Goal: Task Accomplishment & Management: Use online tool/utility

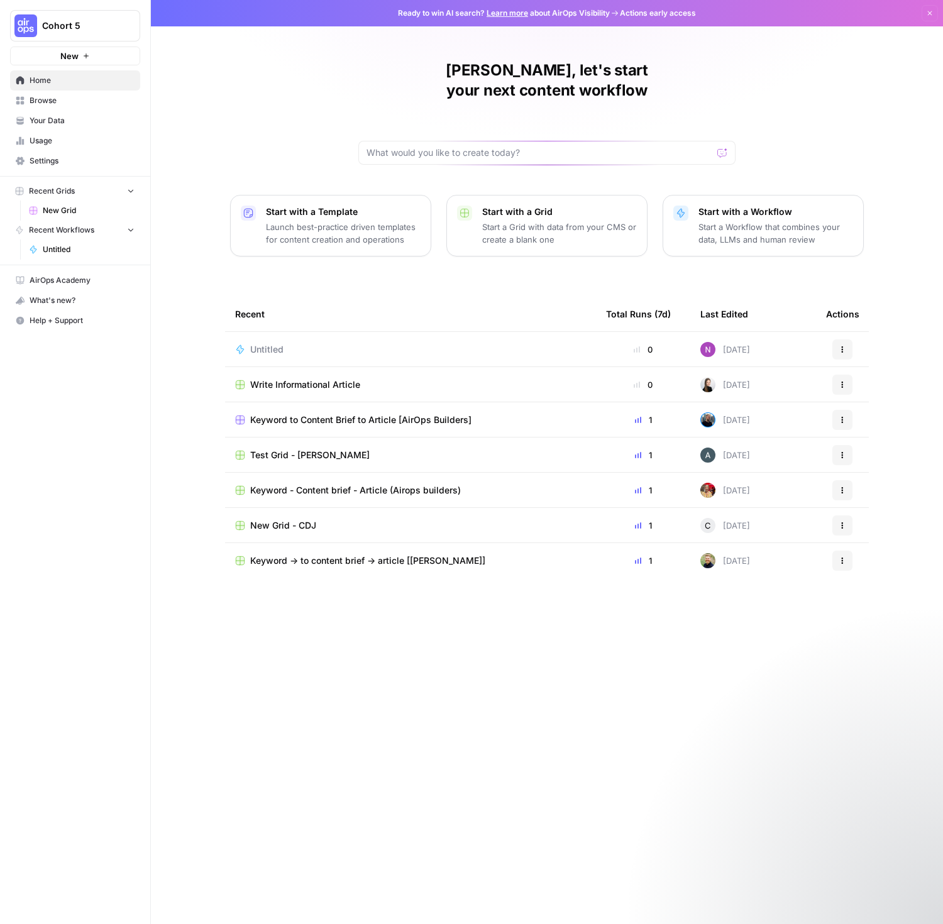
drag, startPoint x: 438, startPoint y: 629, endPoint x: 432, endPoint y: 623, distance: 8.5
click at [438, 629] on div "Recent Total Runs (7d) Last Edited Actions Untitled 0 [DATE] Actions Write Info…" at bounding box center [547, 600] width 644 height 607
click at [404, 641] on div "Recent Total Runs (7d) Last Edited Actions Untitled 0 [DATE] Actions Write Info…" at bounding box center [547, 600] width 644 height 607
click at [402, 596] on div "Recent Total Runs (7d) Last Edited Actions Untitled 0 [DATE] Actions Write Info…" at bounding box center [547, 600] width 644 height 607
click at [338, 554] on span "Keyword -> to content brief -> article [[PERSON_NAME]]" at bounding box center [367, 560] width 235 height 13
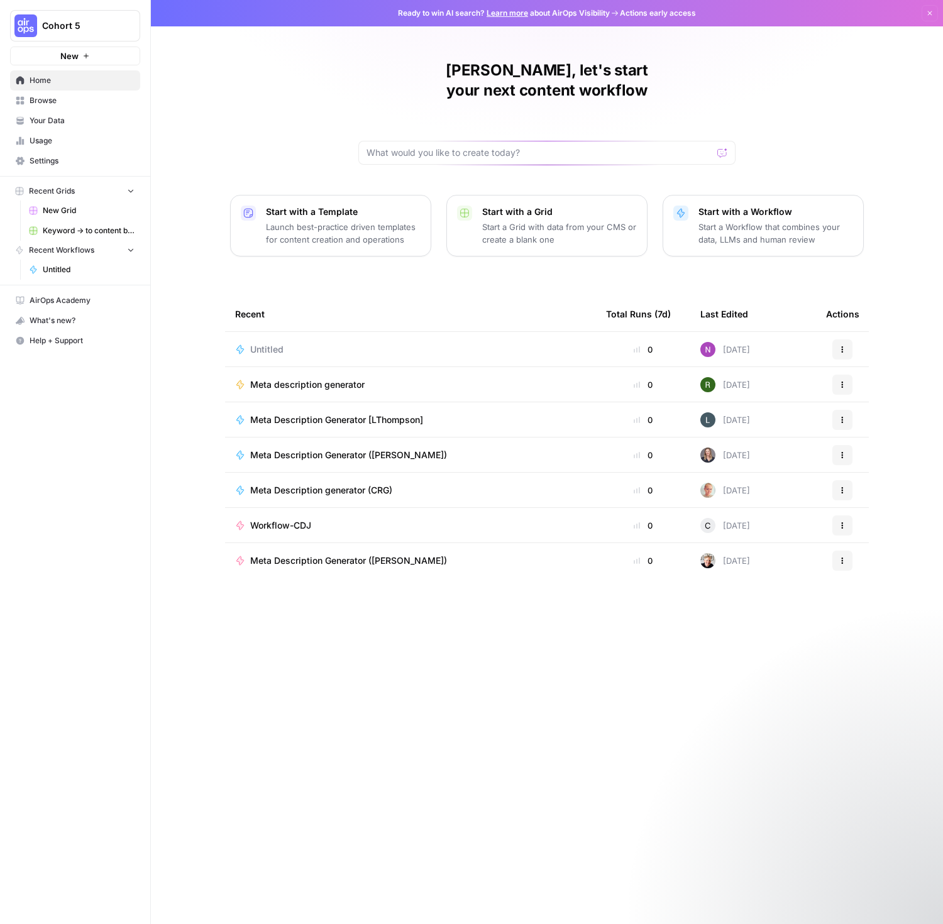
click at [334, 519] on div "Workflow-CDJ" at bounding box center [410, 525] width 351 height 13
click at [319, 519] on div "Workflow-CDJ" at bounding box center [285, 525] width 71 height 13
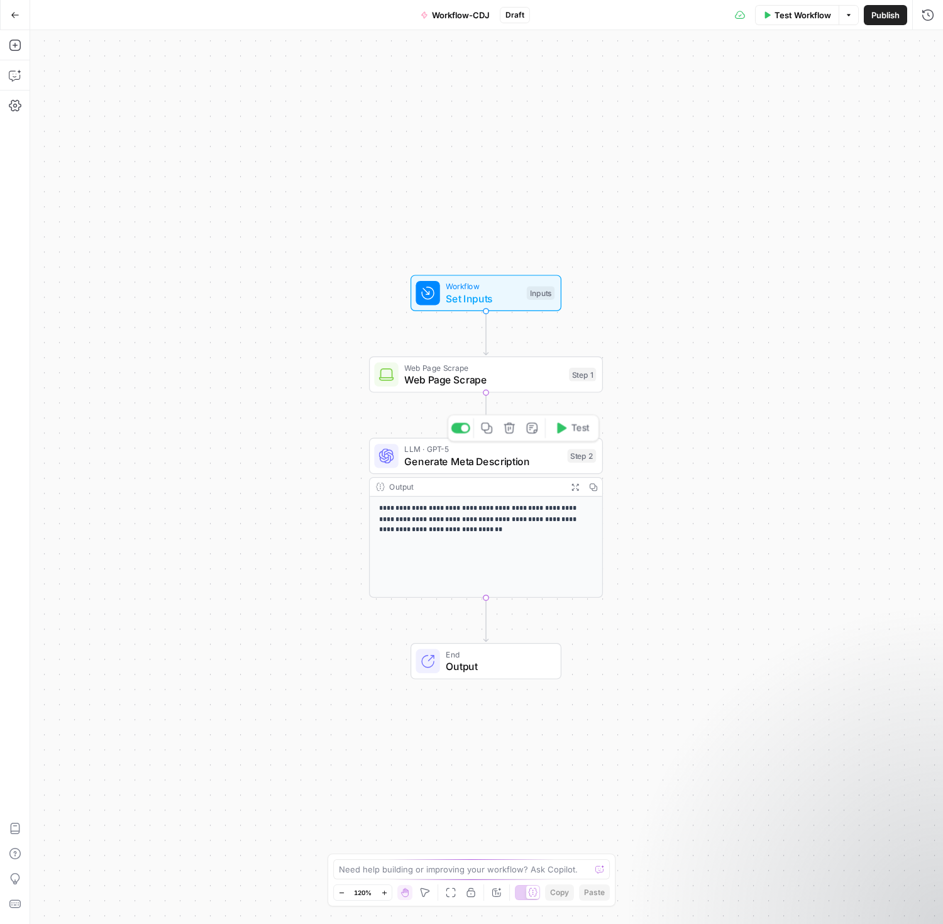
click at [463, 459] on span "Generate Meta Description" at bounding box center [482, 461] width 157 height 15
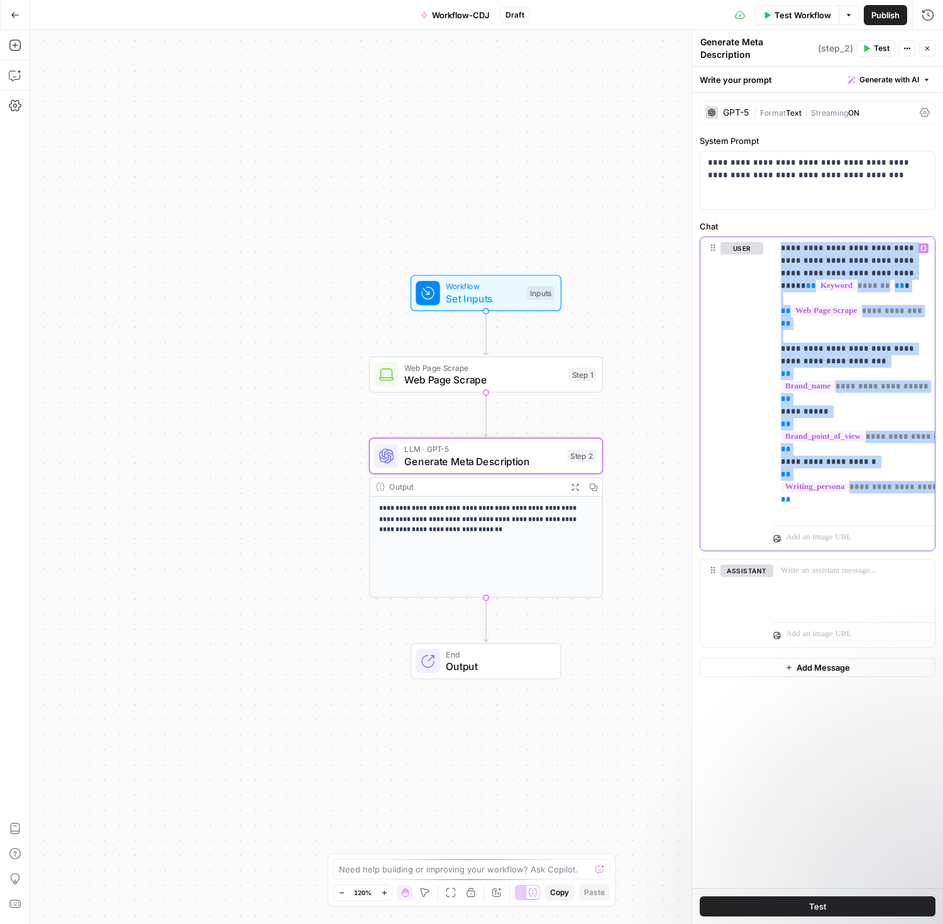
scroll to position [0, 63]
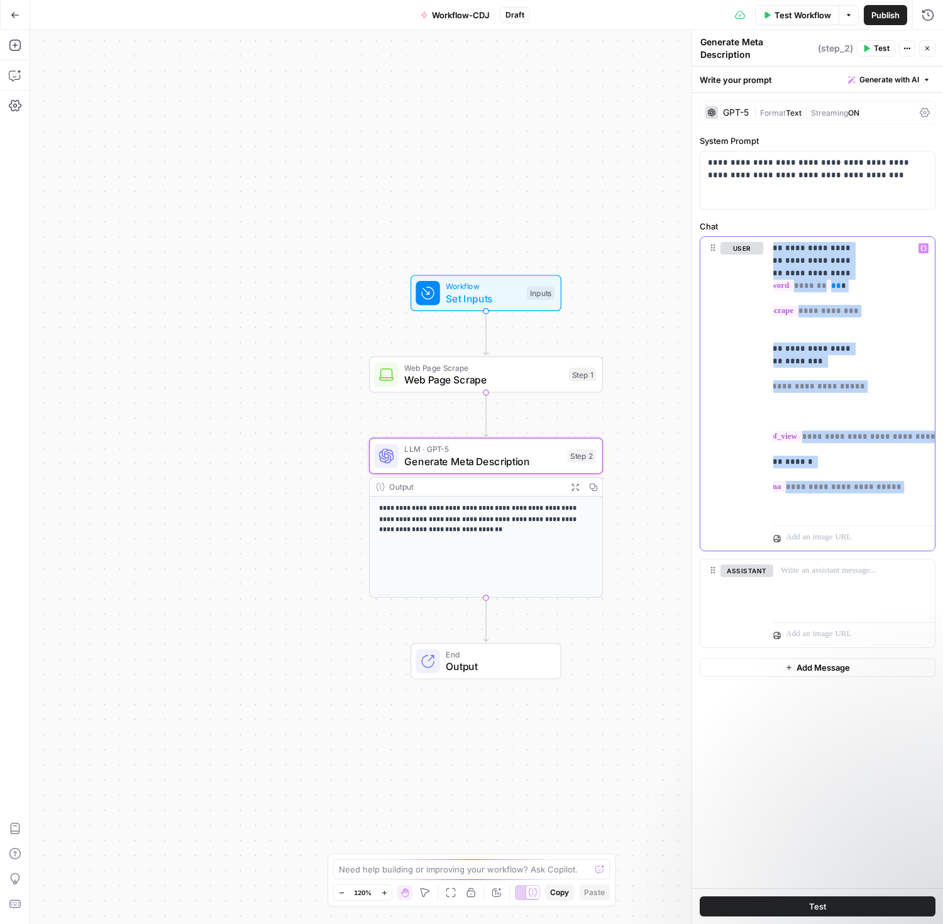
drag, startPoint x: 780, startPoint y: 244, endPoint x: 1091, endPoint y: 656, distance: 517.0
click at [942, 656] on html "**********" at bounding box center [471, 462] width 943 height 924
copy p "**********"
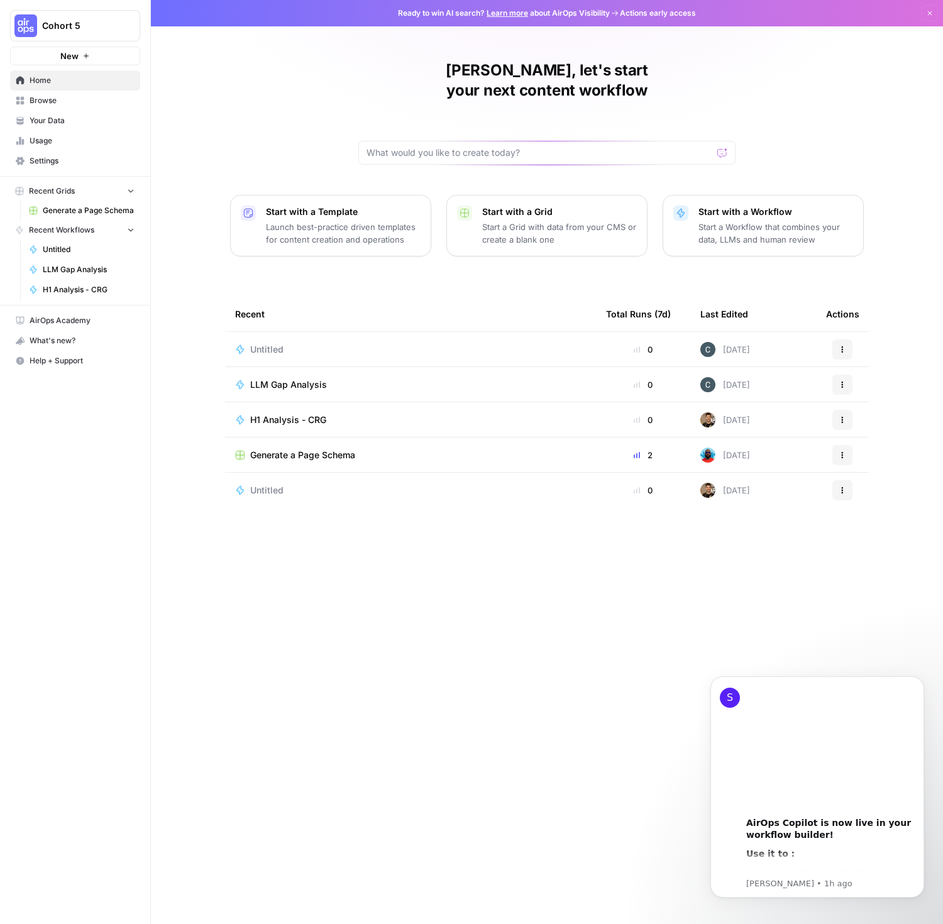
click at [47, 99] on span "Browse" at bounding box center [82, 100] width 105 height 11
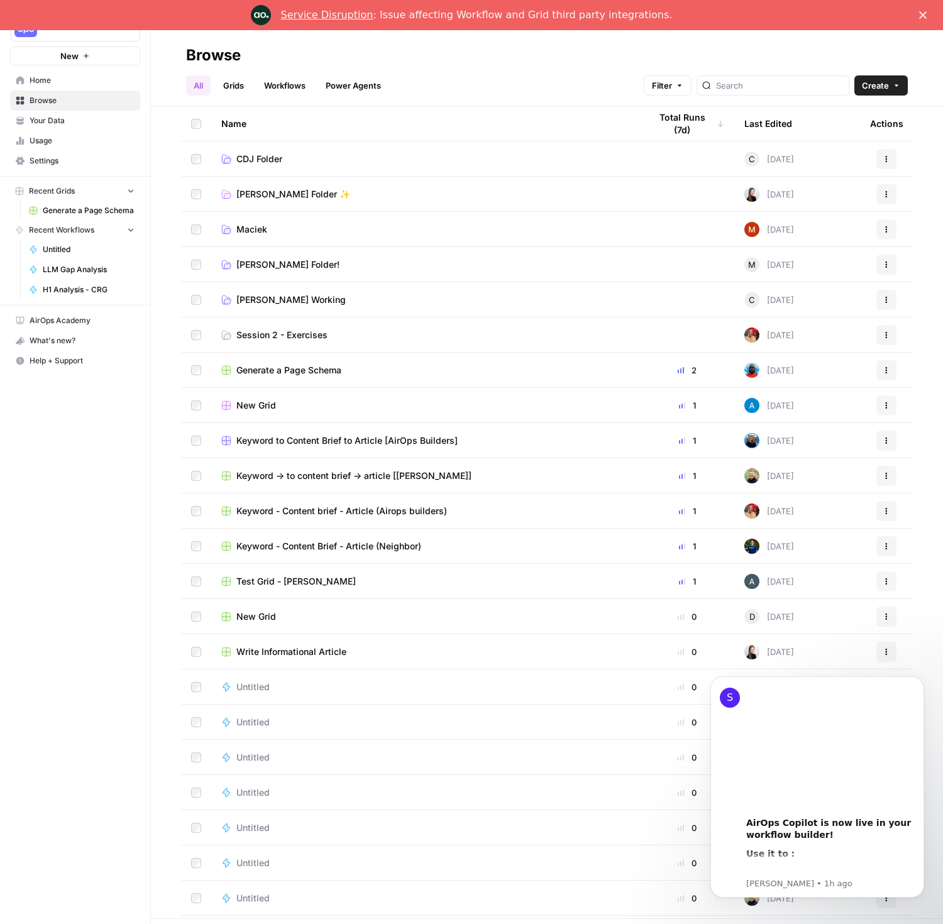
click at [60, 123] on span "Your Data" at bounding box center [82, 120] width 105 height 11
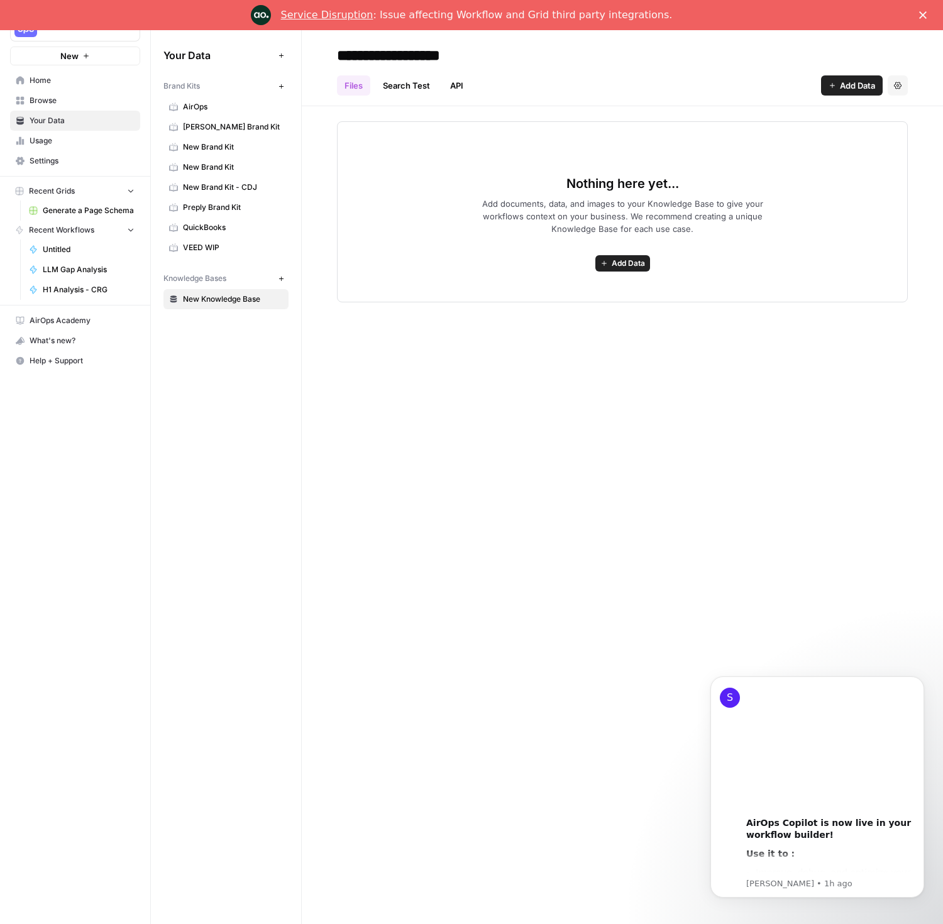
click at [923, 18] on icon "Close" at bounding box center [923, 15] width 8 height 8
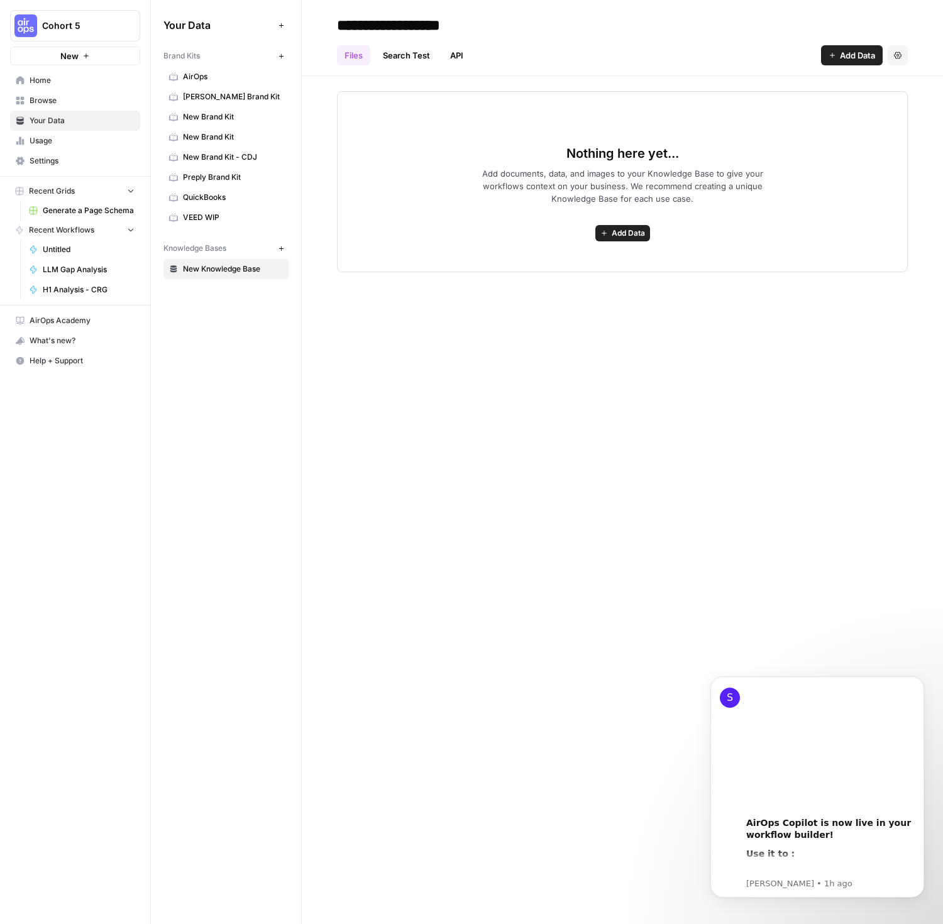
click at [87, 33] on button "Cohort 5" at bounding box center [75, 25] width 130 height 31
click at [81, 108] on span "Hard Rock Digital" at bounding box center [121, 114] width 166 height 13
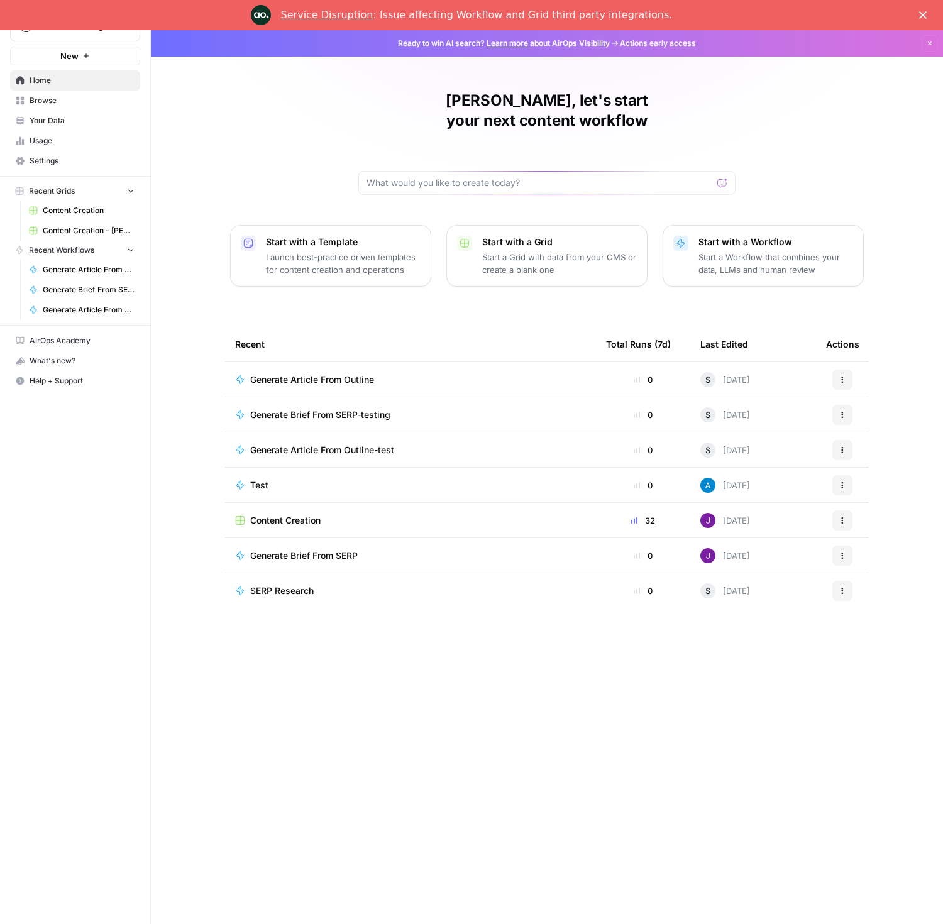
click at [286, 514] on span "Content Creation" at bounding box center [285, 520] width 70 height 13
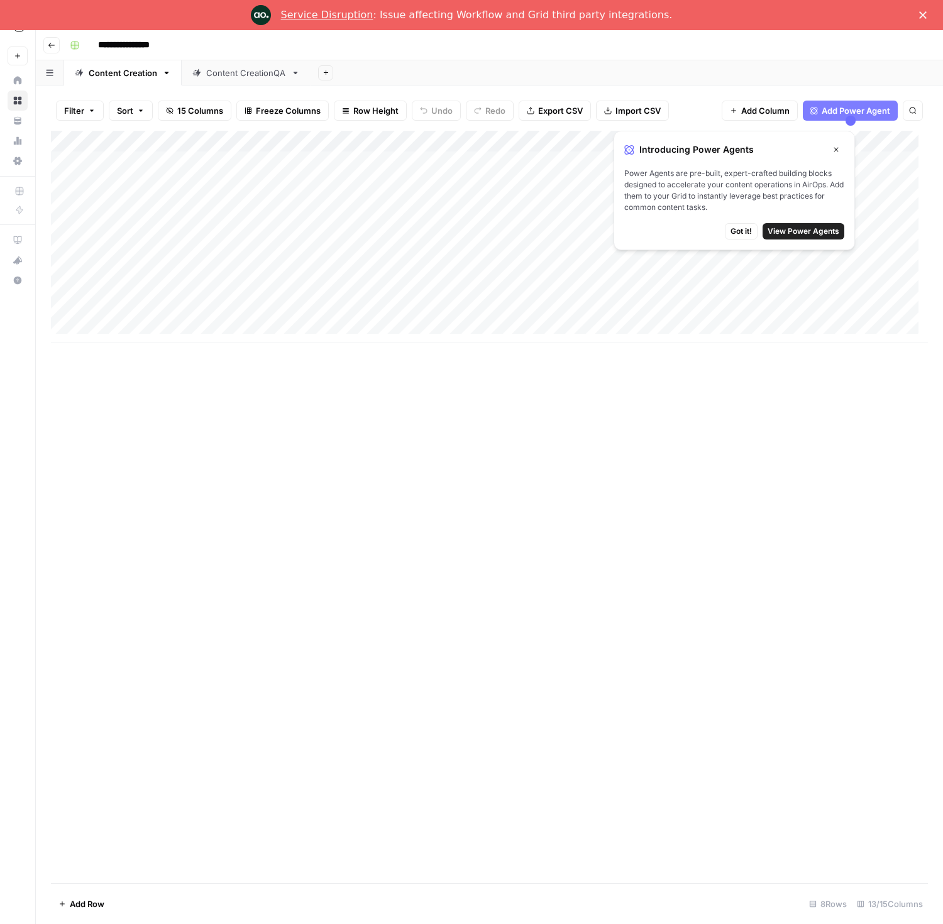
click at [150, 548] on div "Add Column" at bounding box center [489, 507] width 877 height 752
click at [374, 399] on div "Add Column" at bounding box center [489, 507] width 877 height 752
click at [370, 350] on div "Add Column" at bounding box center [489, 507] width 877 height 752
click at [744, 231] on span "Got it!" at bounding box center [740, 231] width 21 height 11
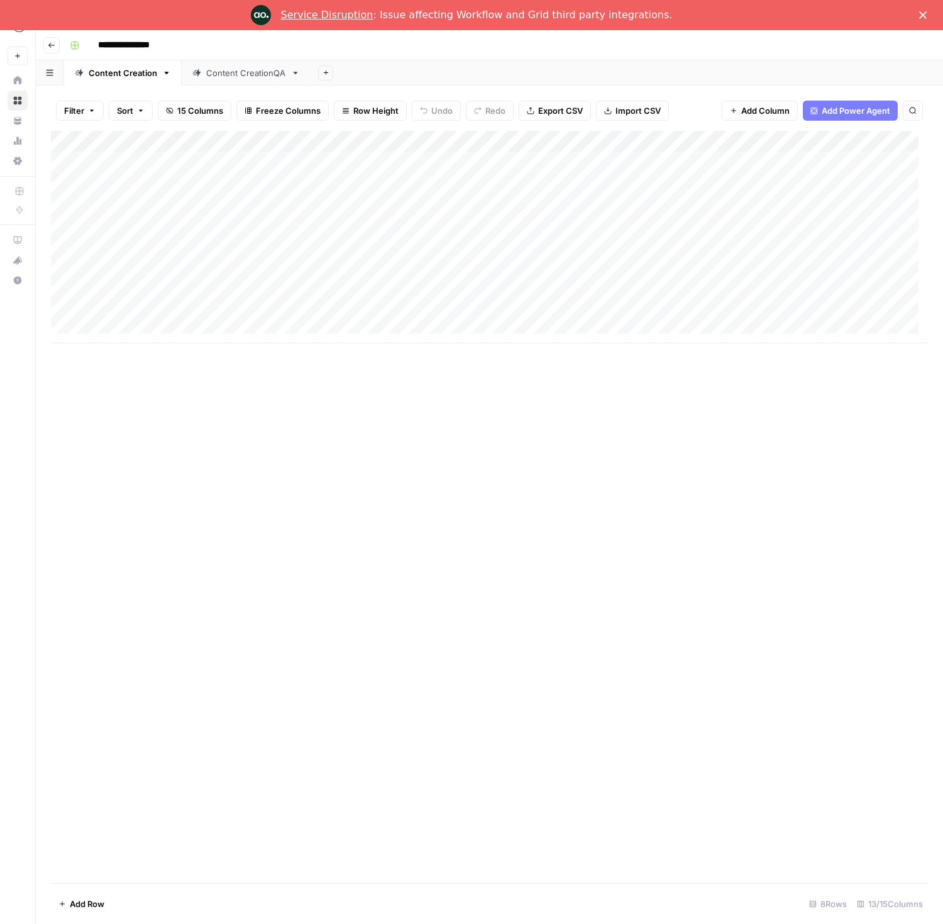
click at [141, 160] on div "Add Column" at bounding box center [489, 237] width 877 height 212
click at [140, 160] on div "Add Column" at bounding box center [489, 237] width 877 height 212
click at [287, 458] on div "Add Column" at bounding box center [489, 507] width 877 height 752
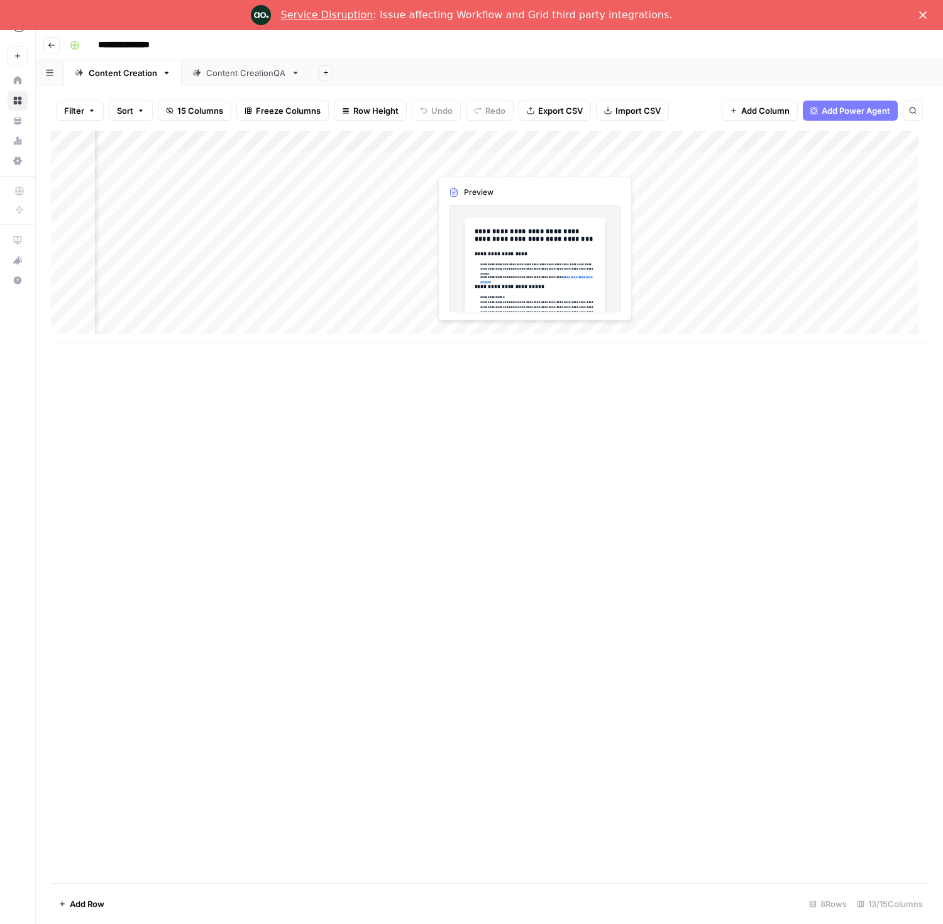
click at [482, 165] on div "Add Column" at bounding box center [489, 237] width 877 height 212
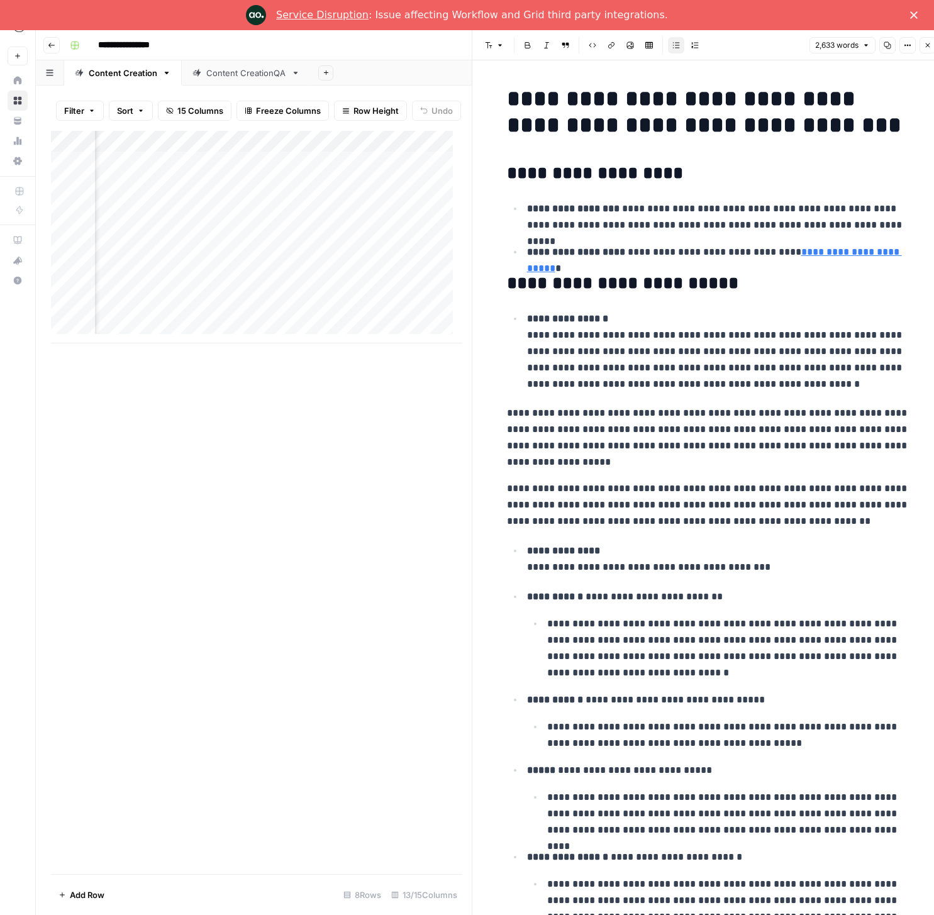
click at [909, 44] on icon "button" at bounding box center [907, 45] width 8 height 8
click at [909, 45] on icon "button" at bounding box center [910, 46] width 2 height 2
click at [922, 45] on button "Close" at bounding box center [927, 45] width 16 height 16
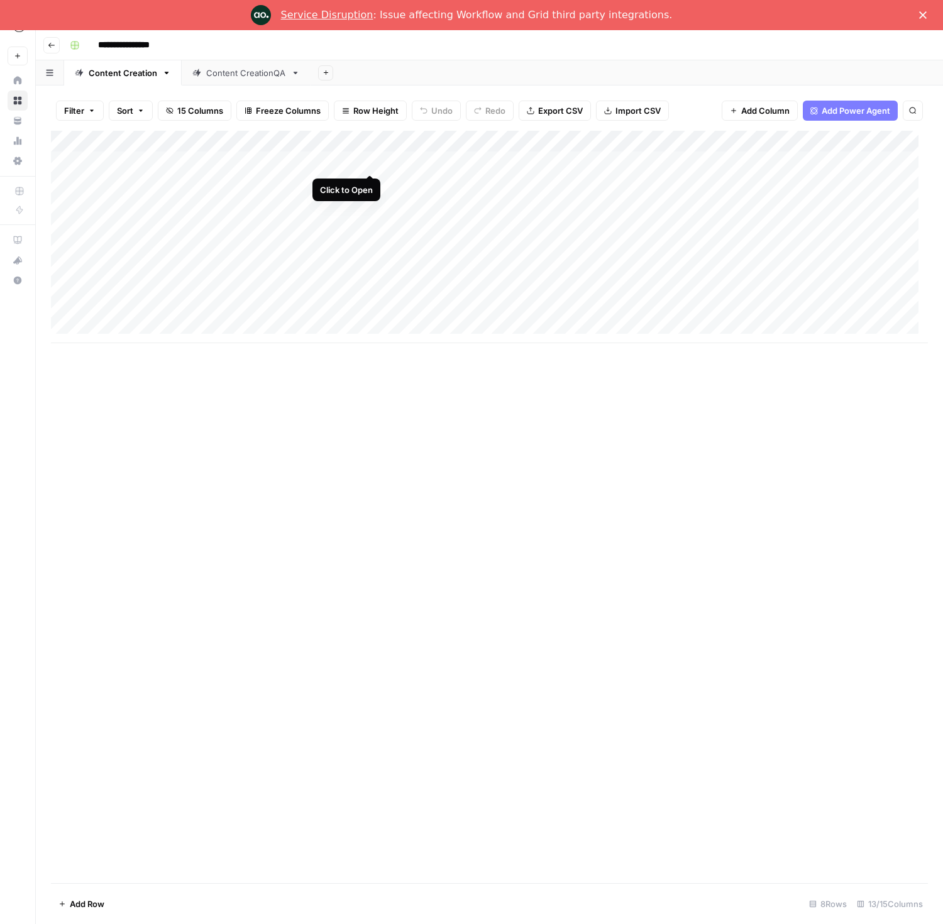
click at [371, 162] on div "Add Column" at bounding box center [489, 237] width 877 height 212
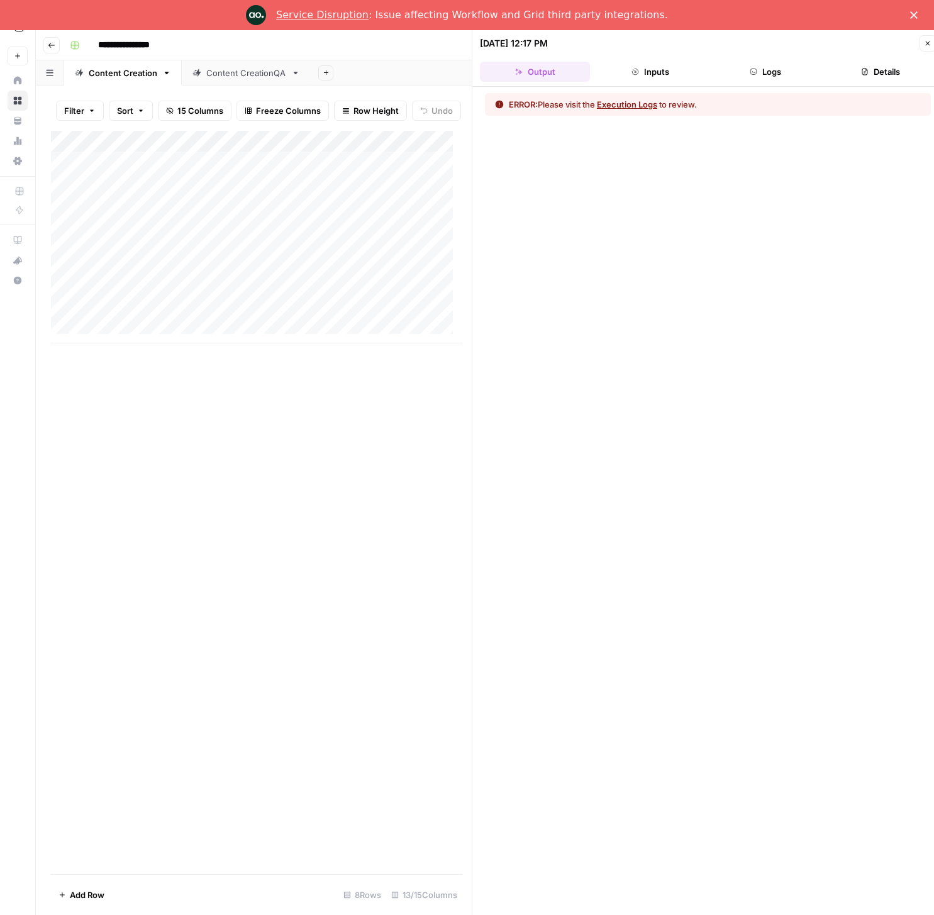
click at [783, 68] on button "Logs" at bounding box center [765, 72] width 110 height 20
click at [548, 65] on button "Output" at bounding box center [535, 72] width 110 height 20
click at [678, 71] on button "Inputs" at bounding box center [650, 72] width 110 height 20
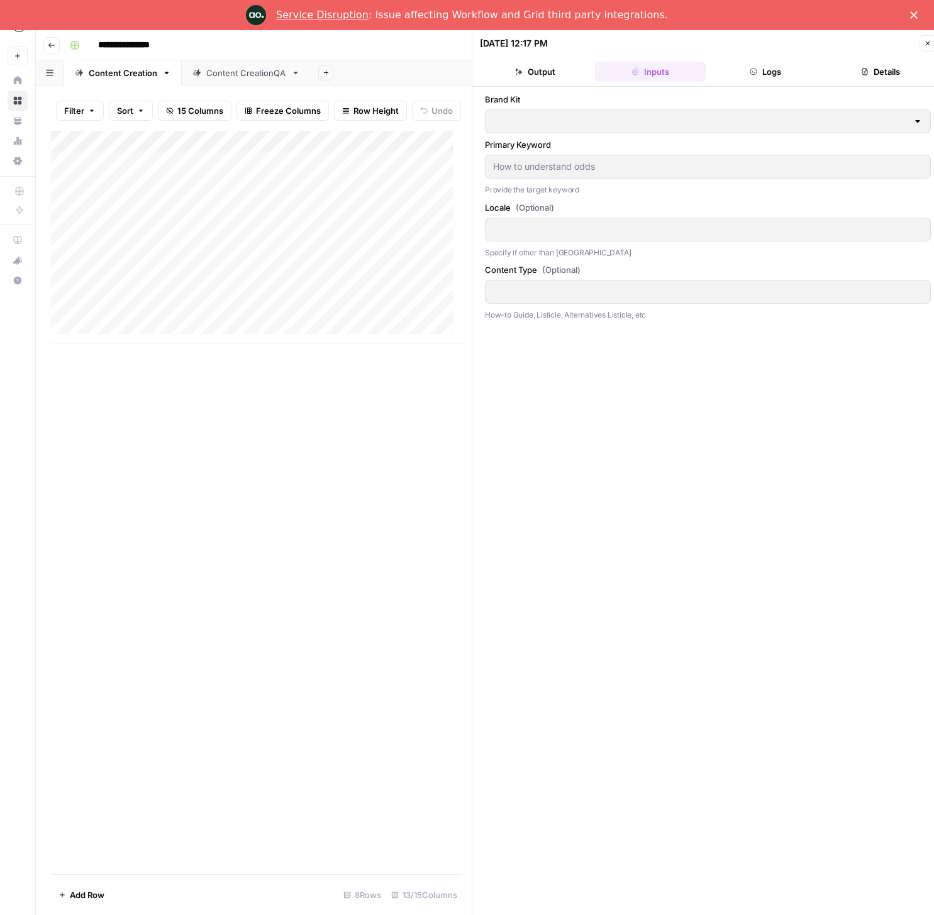
click at [746, 77] on button "Logs" at bounding box center [765, 72] width 110 height 20
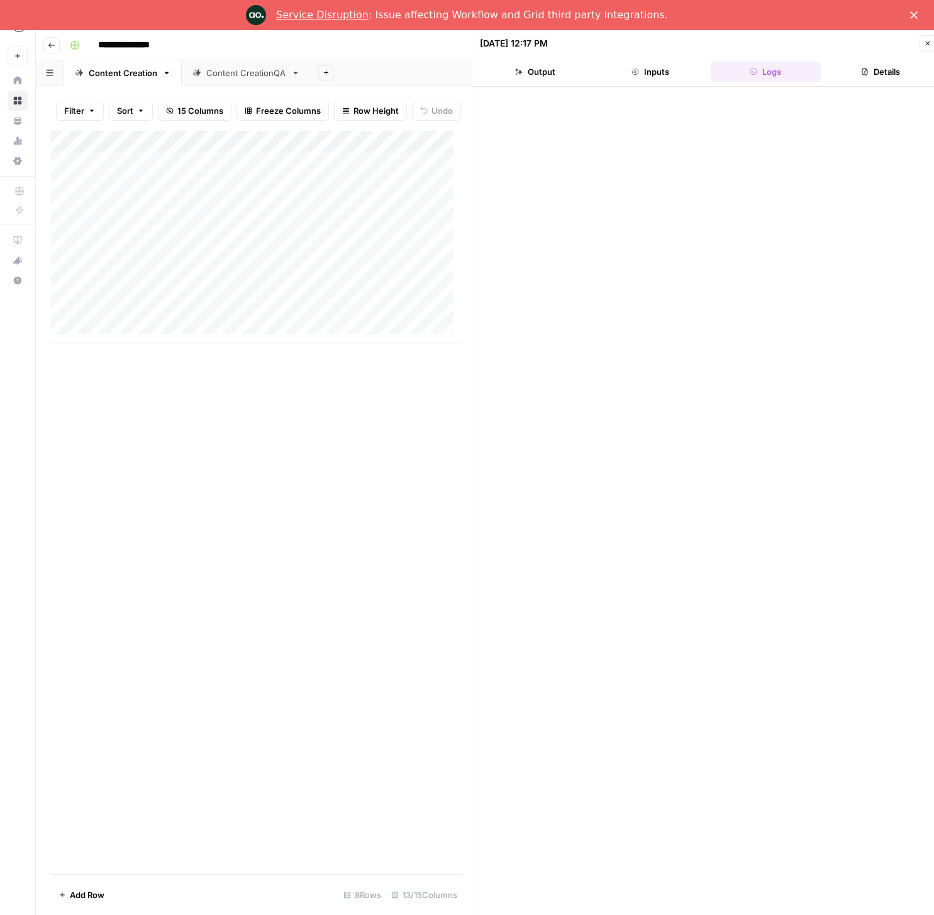
click at [917, 16] on polygon "Close" at bounding box center [914, 15] width 8 height 8
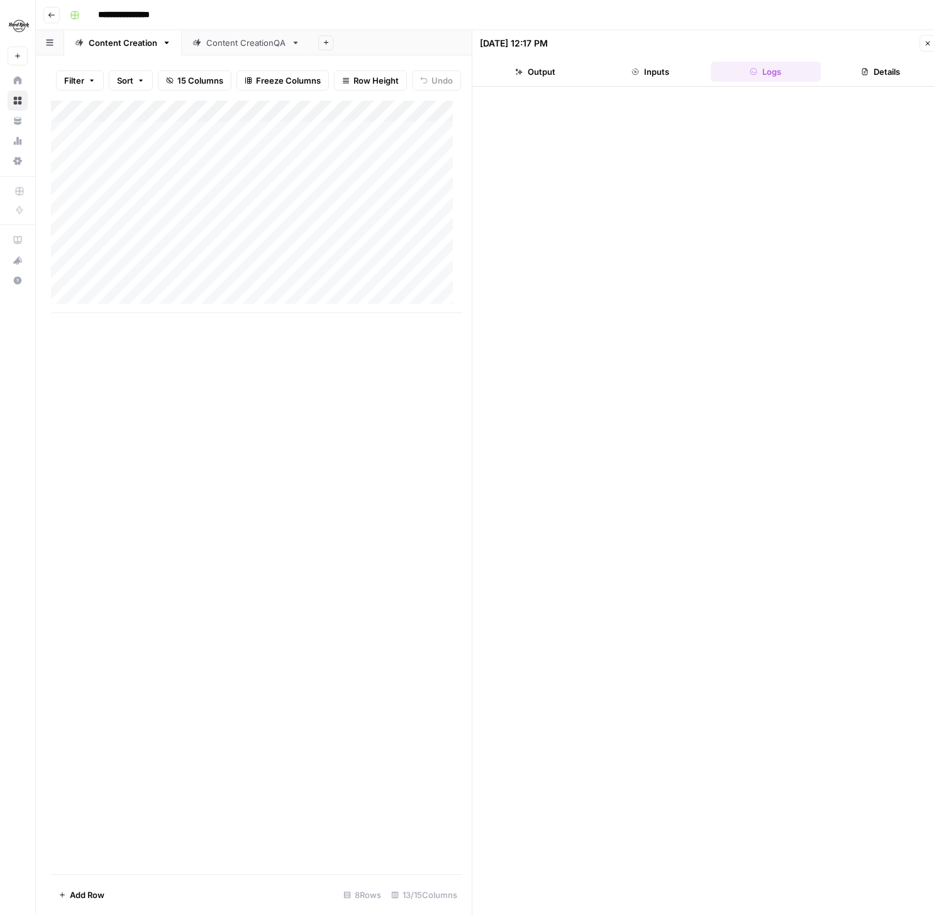
click at [921, 43] on button "Close" at bounding box center [927, 43] width 16 height 16
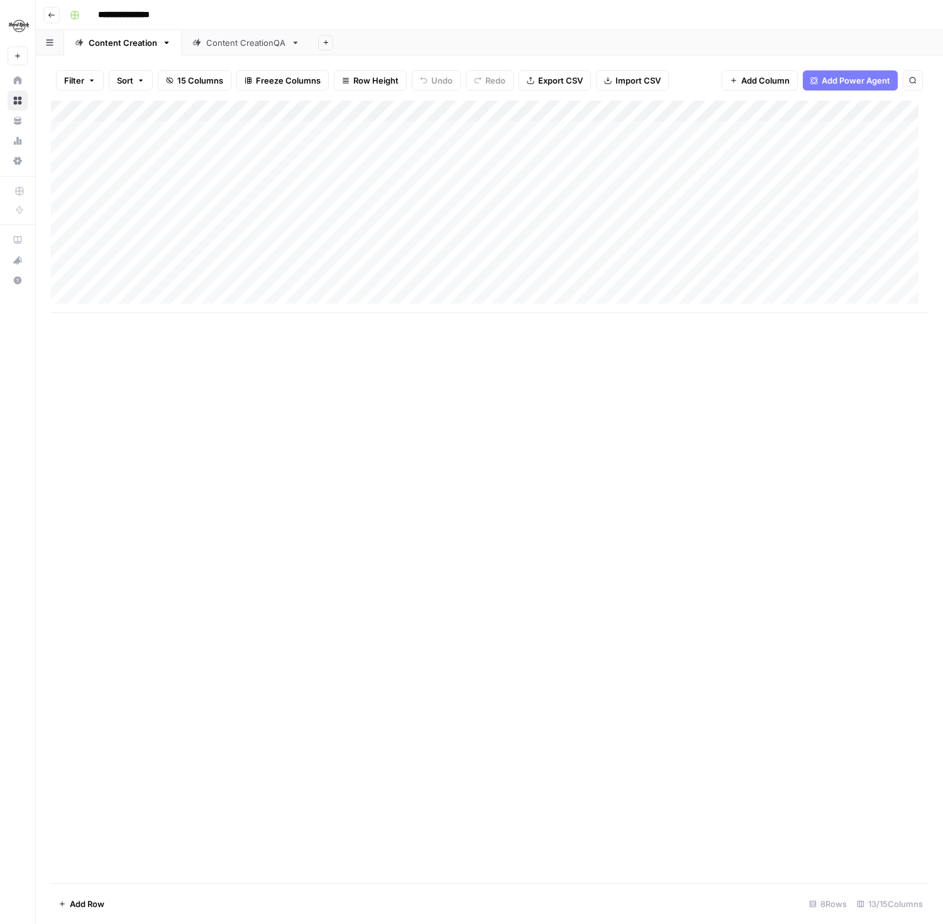
click at [321, 151] on div "Add Column" at bounding box center [489, 207] width 877 height 212
click at [371, 153] on div "Add Column" at bounding box center [489, 207] width 877 height 212
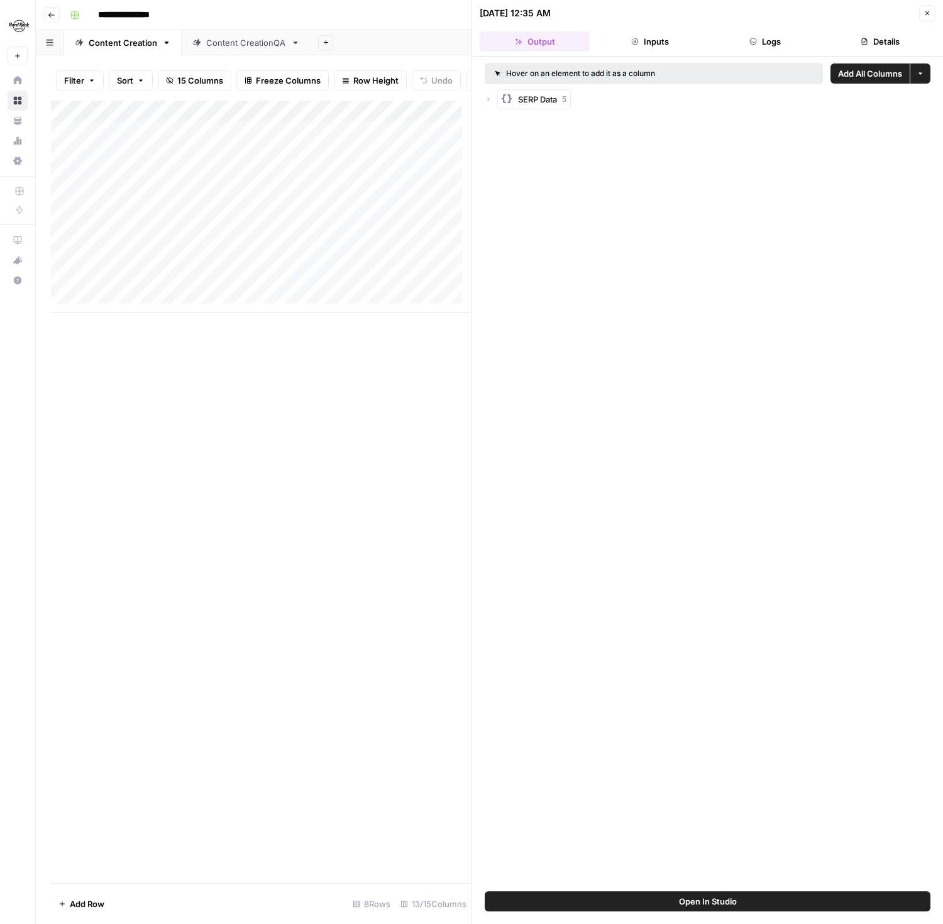
click at [767, 43] on button "Logs" at bounding box center [765, 41] width 110 height 20
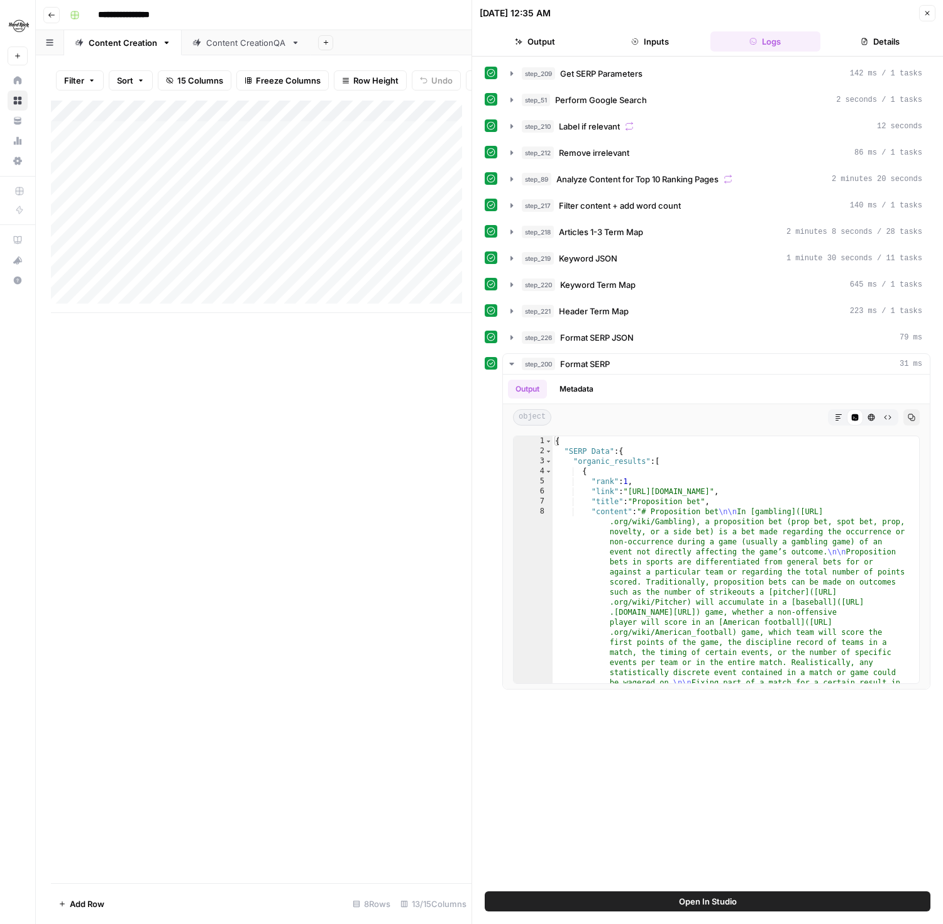
click at [663, 45] on button "Inputs" at bounding box center [650, 41] width 110 height 20
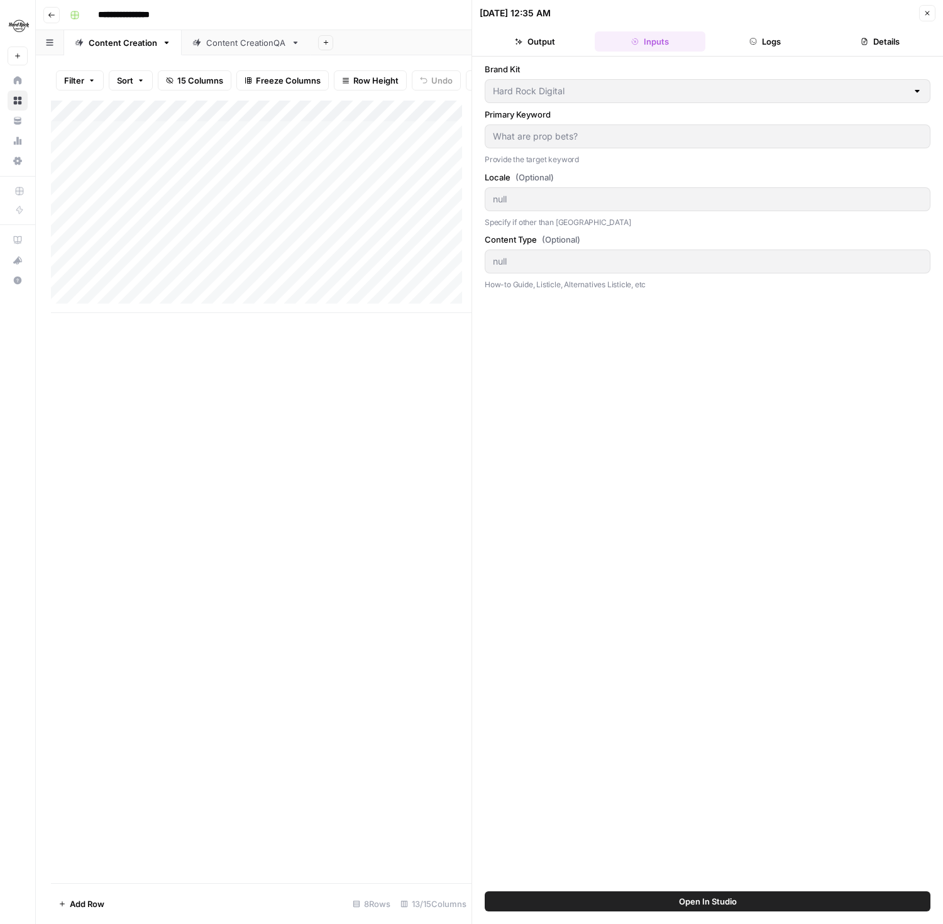
click at [534, 48] on button "Output" at bounding box center [535, 41] width 110 height 20
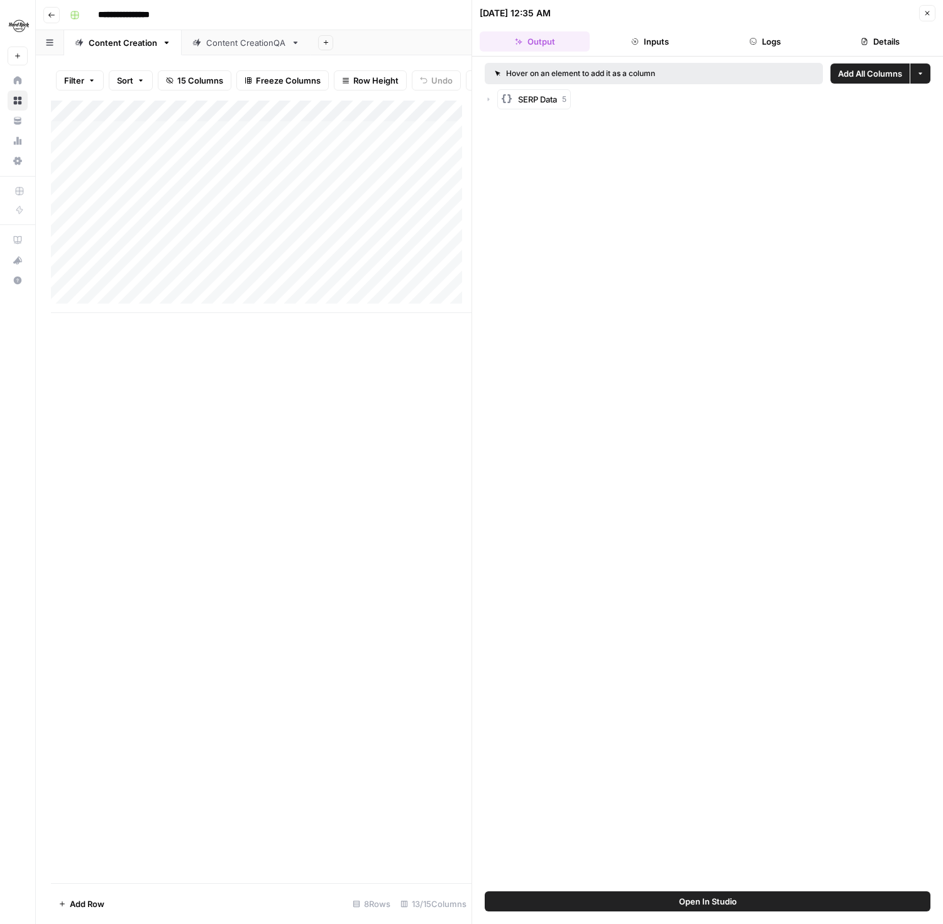
click at [894, 41] on button "Details" at bounding box center [880, 41] width 110 height 20
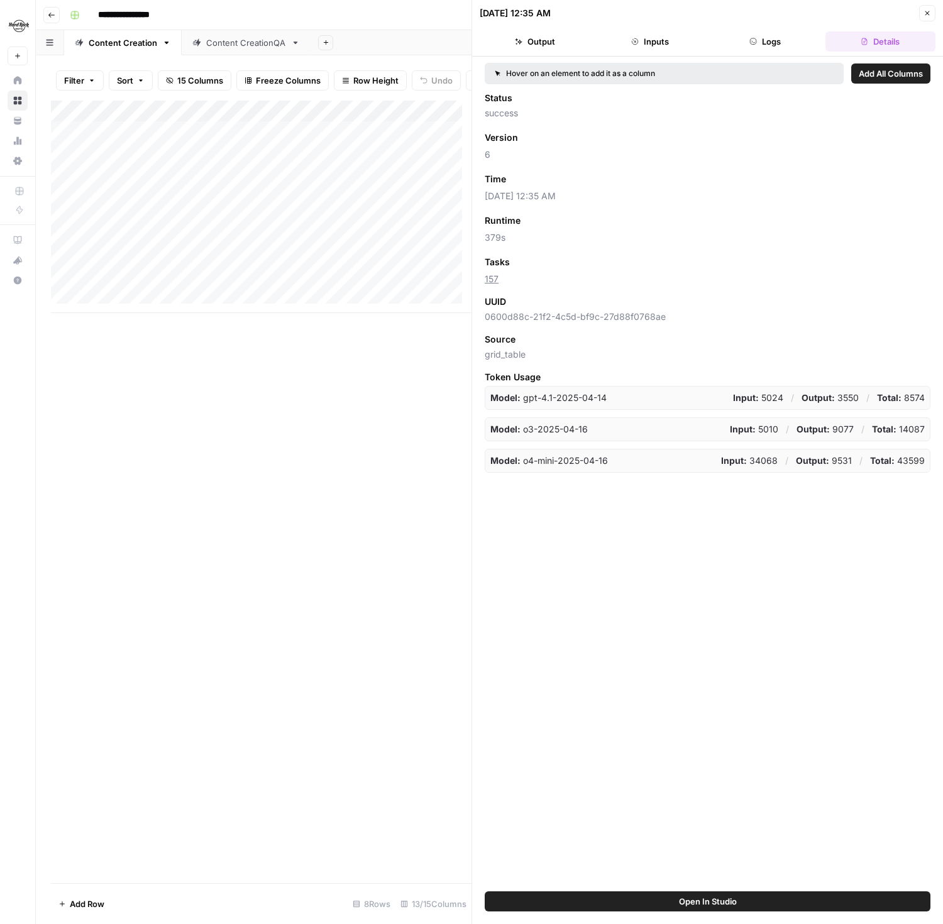
click at [927, 14] on icon "button" at bounding box center [927, 13] width 8 height 8
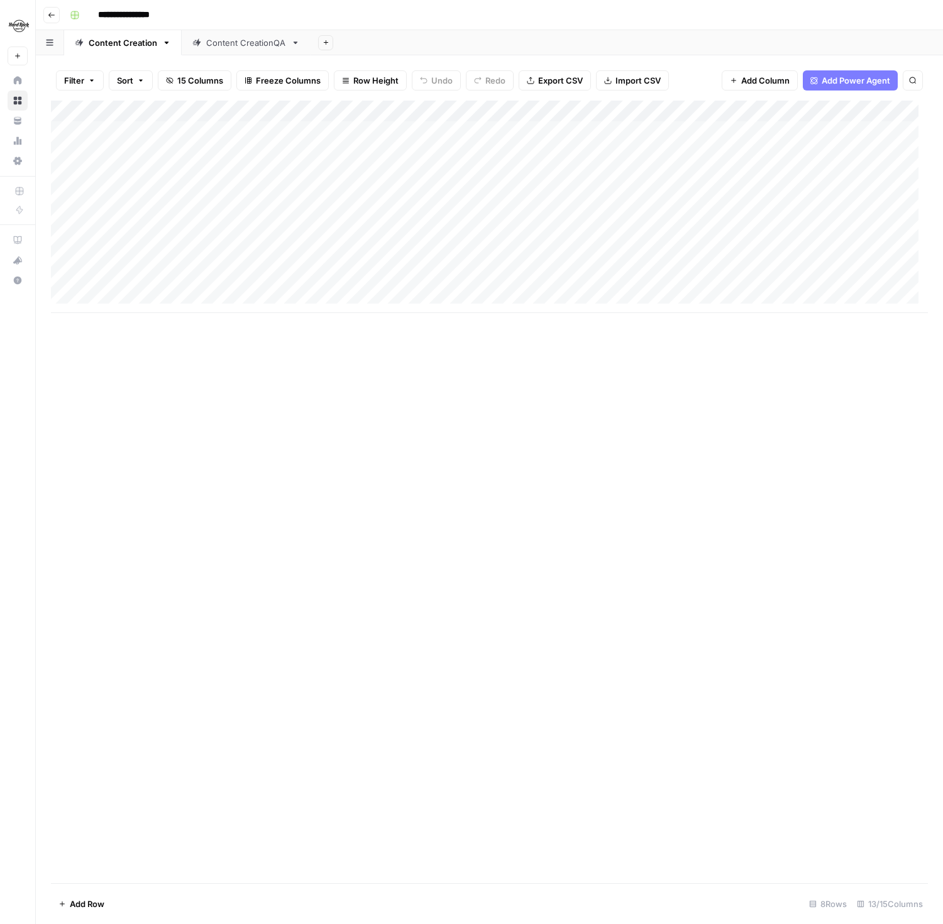
click at [657, 421] on div "Add Column" at bounding box center [489, 492] width 877 height 783
click at [464, 488] on div "Add Column" at bounding box center [489, 492] width 877 height 783
click at [456, 403] on div "Add Column" at bounding box center [489, 492] width 877 height 783
